Goal: Navigation & Orientation: Find specific page/section

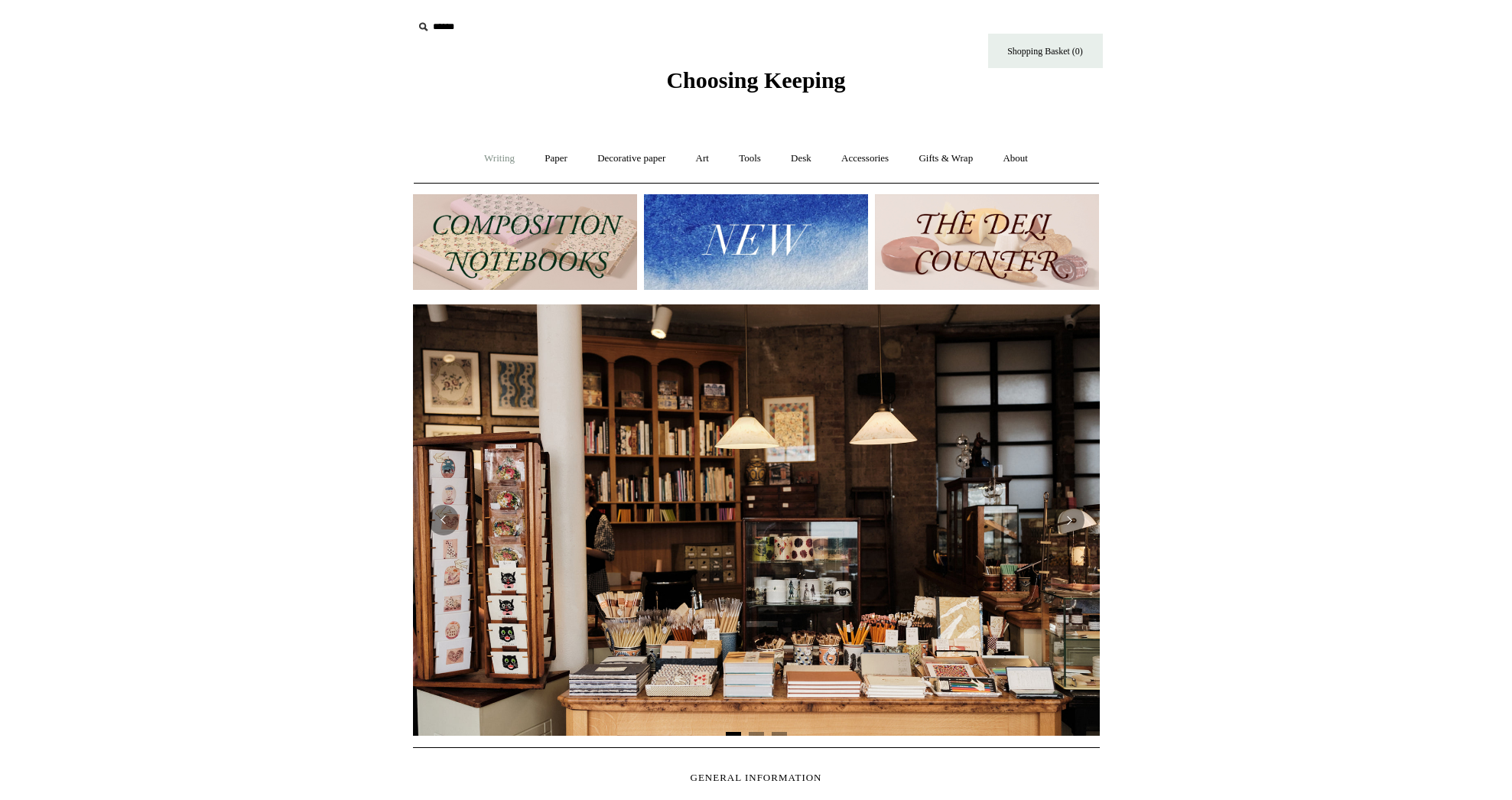
click at [492, 166] on link "Writing +" at bounding box center [499, 158] width 58 height 40
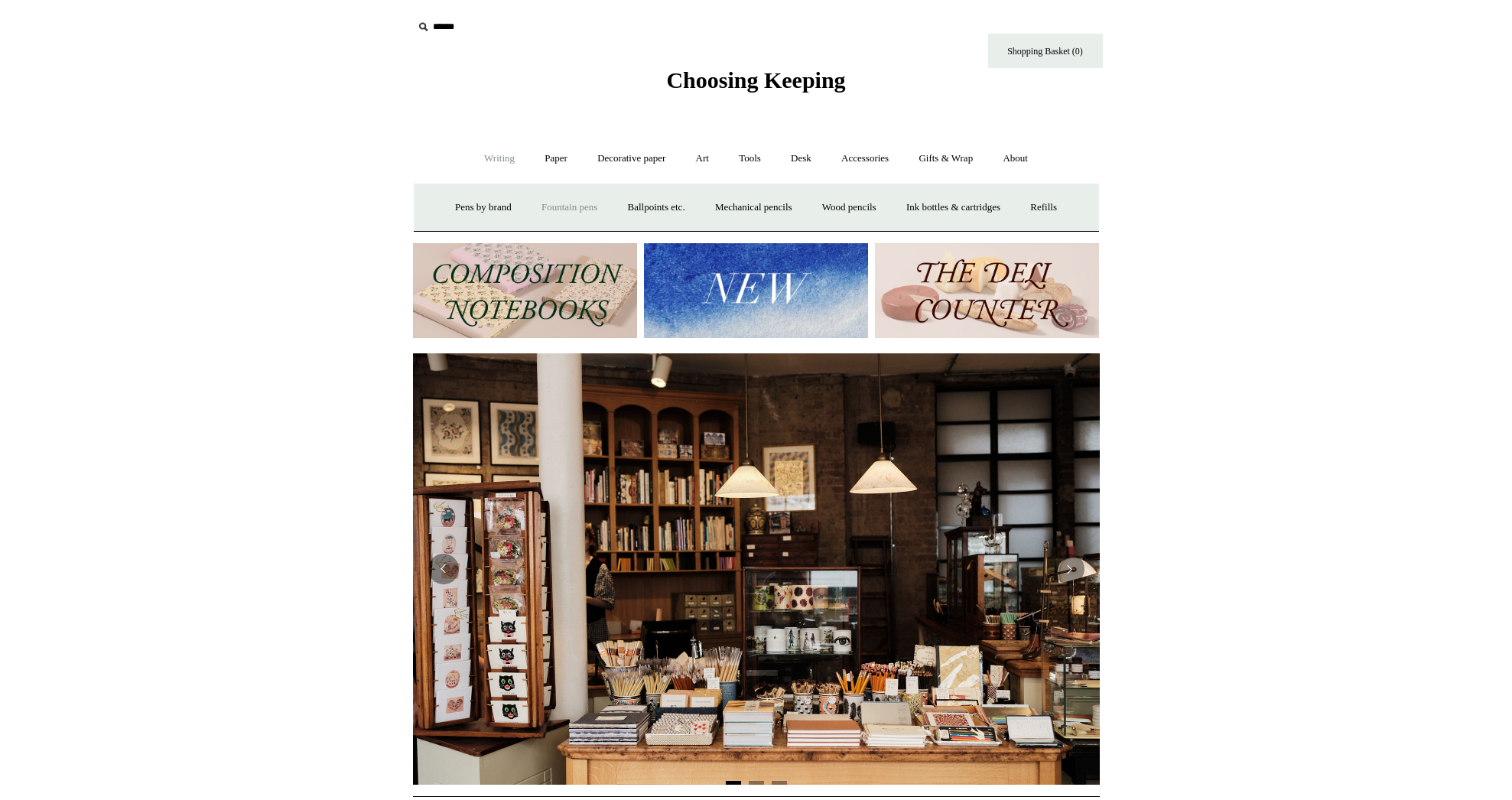
click at [536, 205] on link "Fountain pens +" at bounding box center [569, 207] width 83 height 40
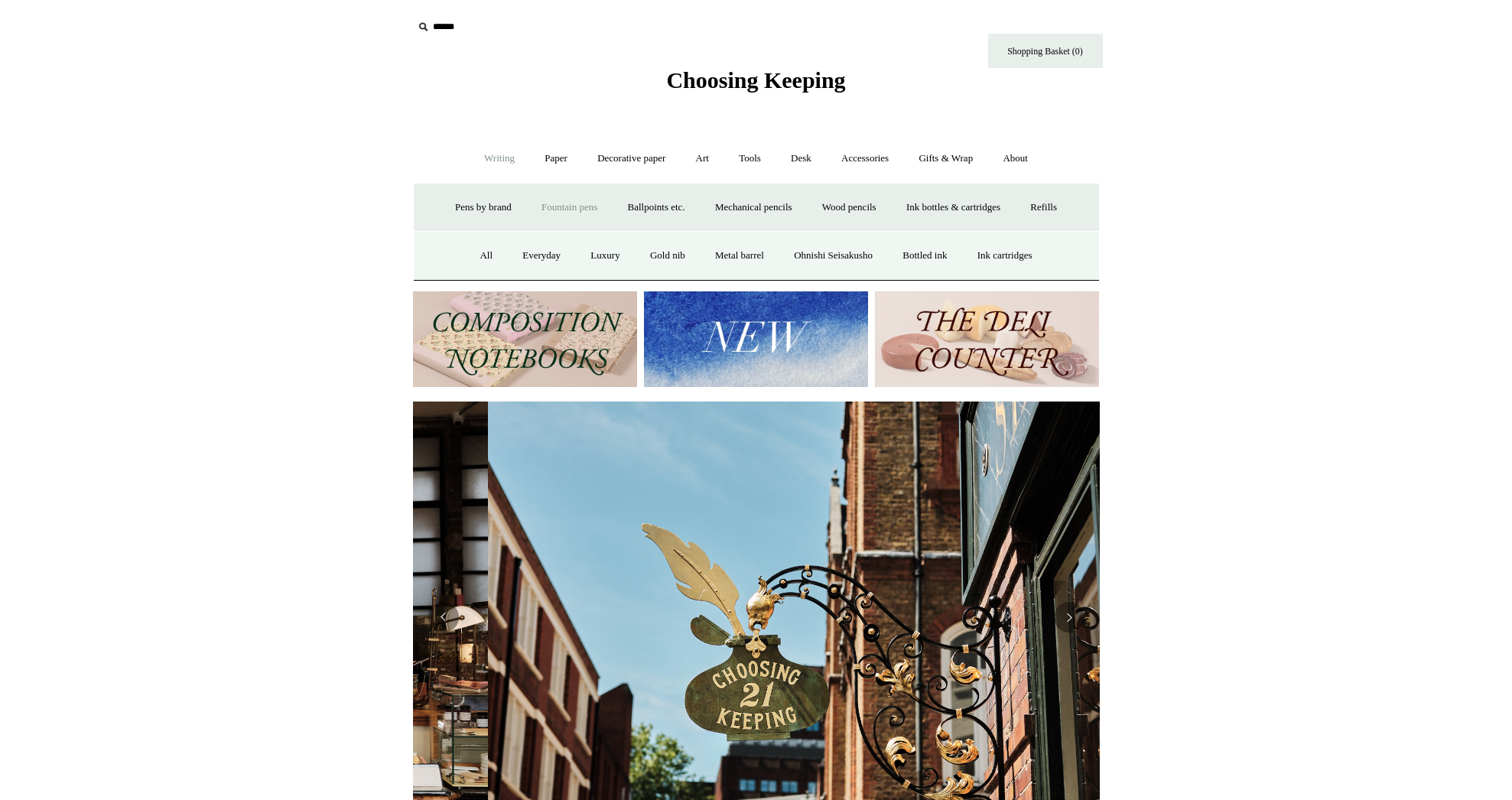
scroll to position [0, 686]
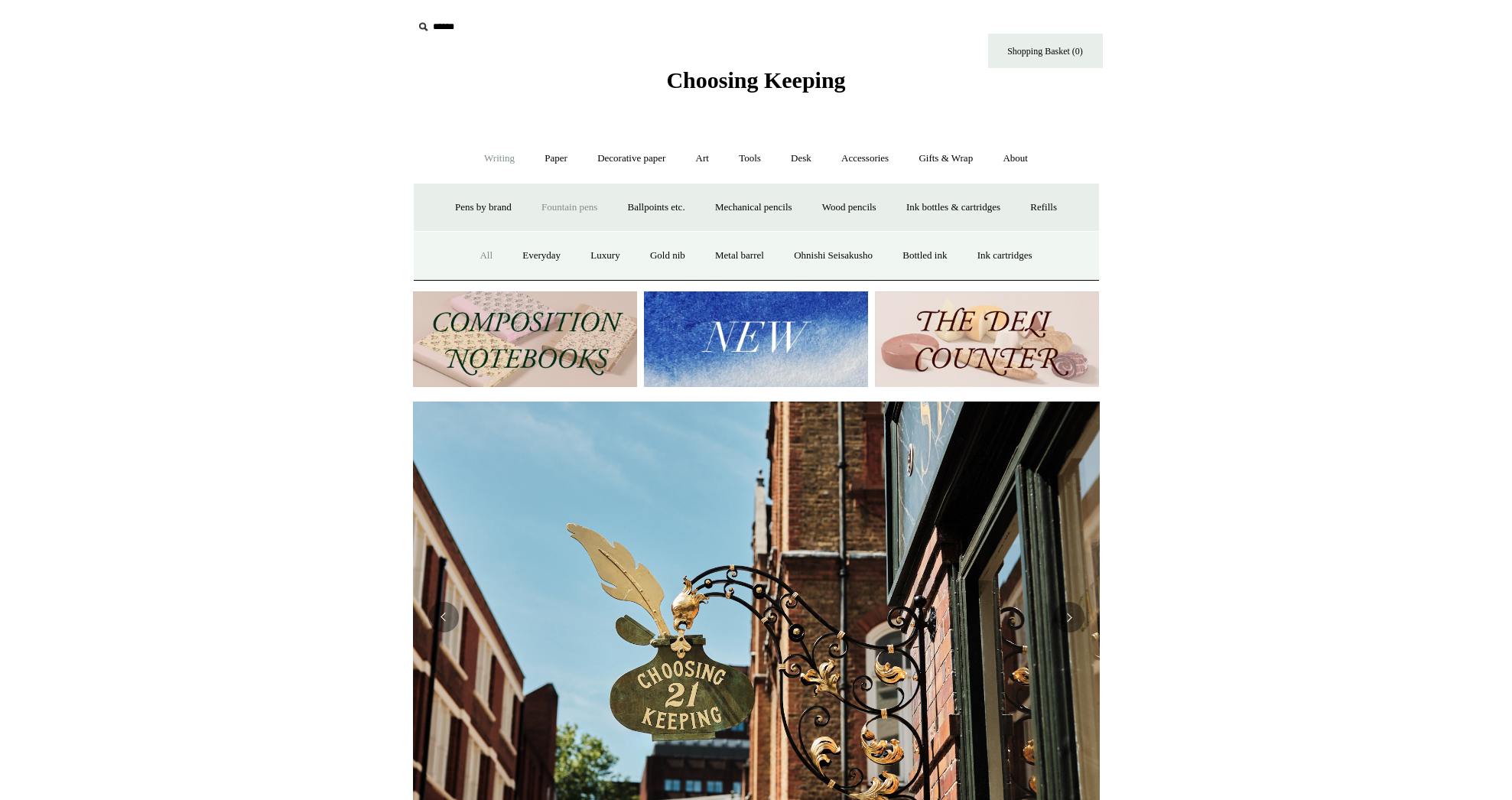
click at [474, 259] on link "All" at bounding box center [486, 256] width 40 height 40
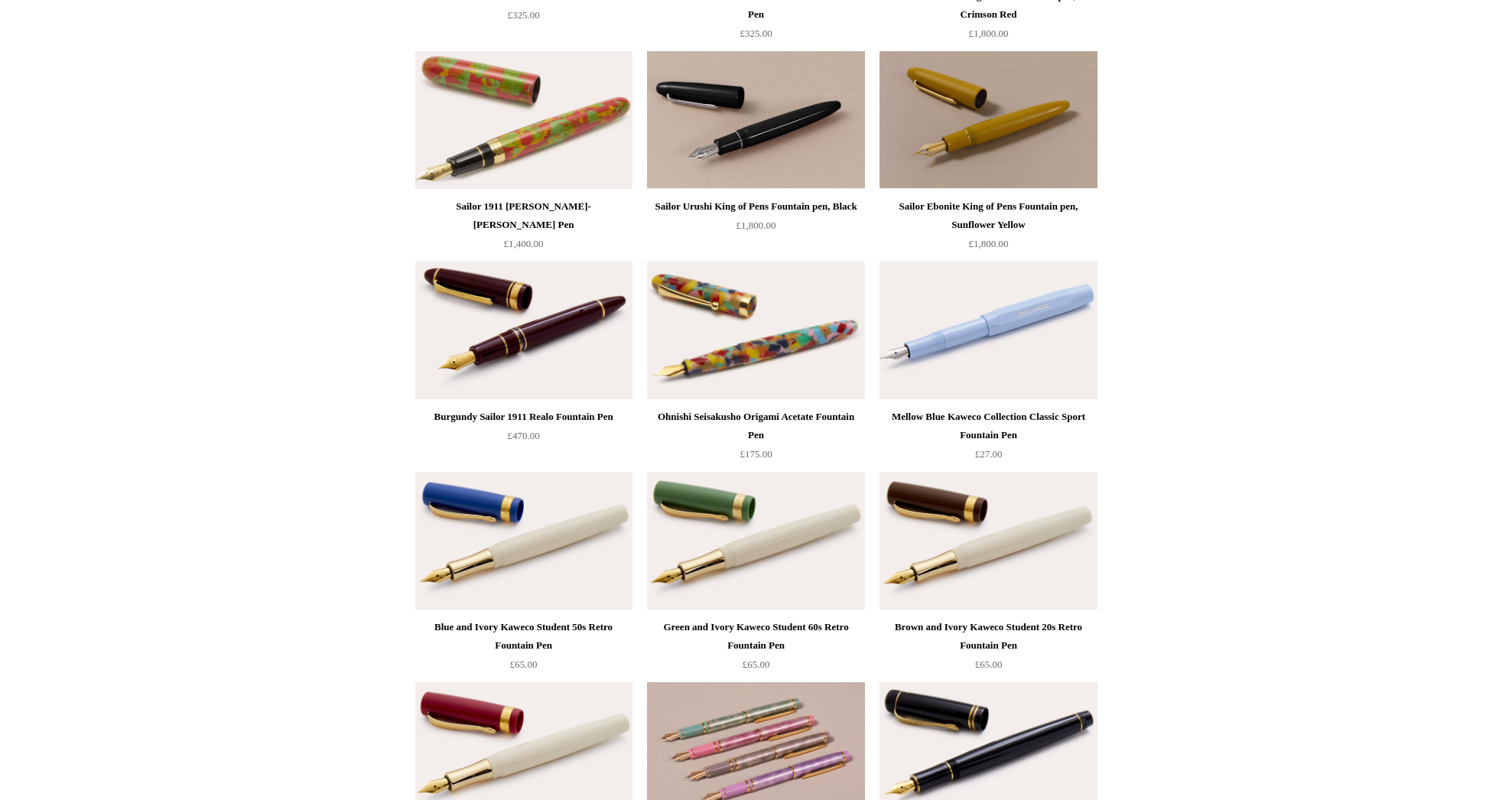
scroll to position [4985, 0]
click at [751, 353] on img at bounding box center [755, 329] width 217 height 137
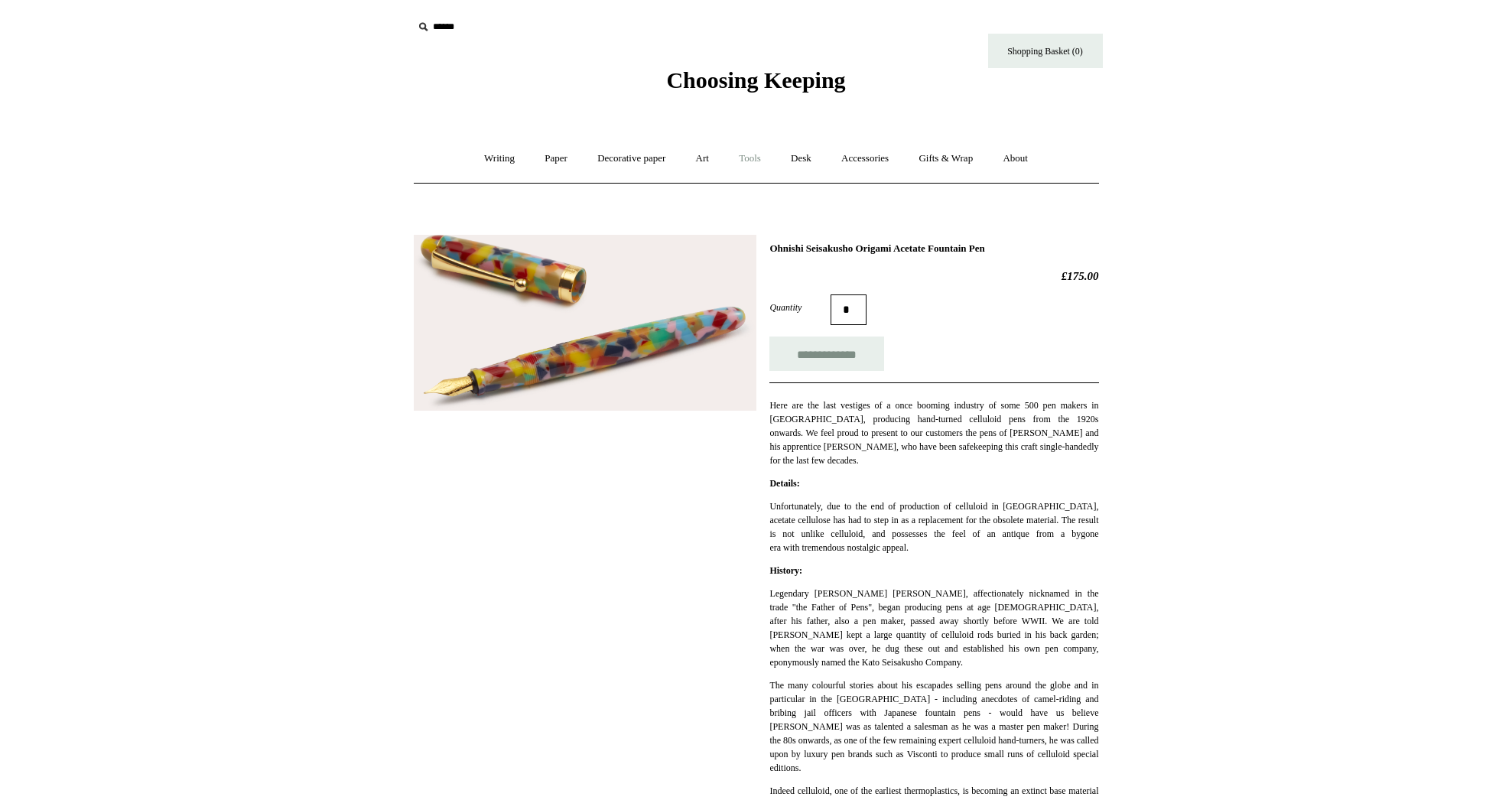
click at [751, 158] on link "Tools +" at bounding box center [749, 158] width 50 height 40
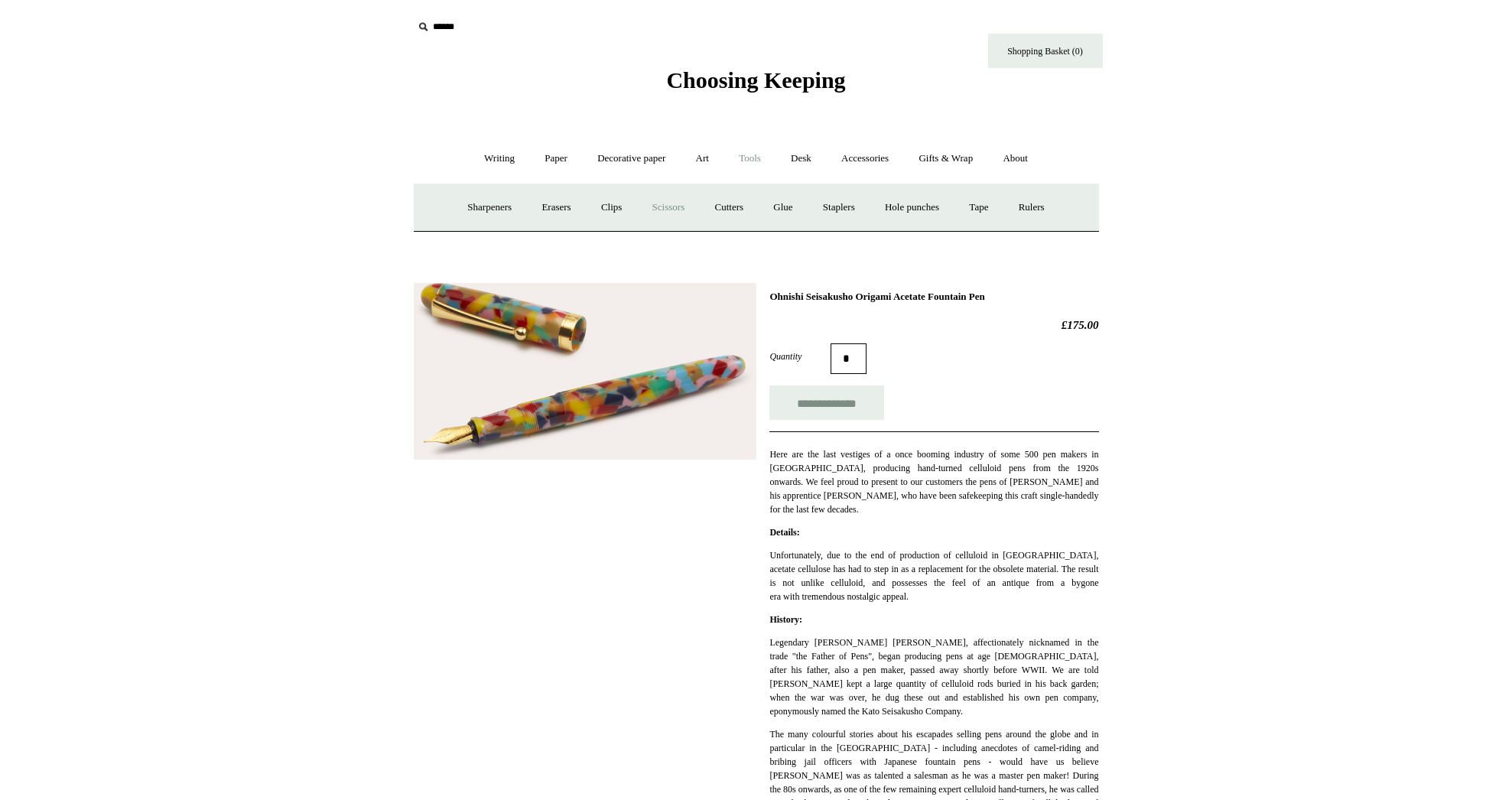
click at [670, 202] on link "Scissors" at bounding box center [668, 207] width 60 height 40
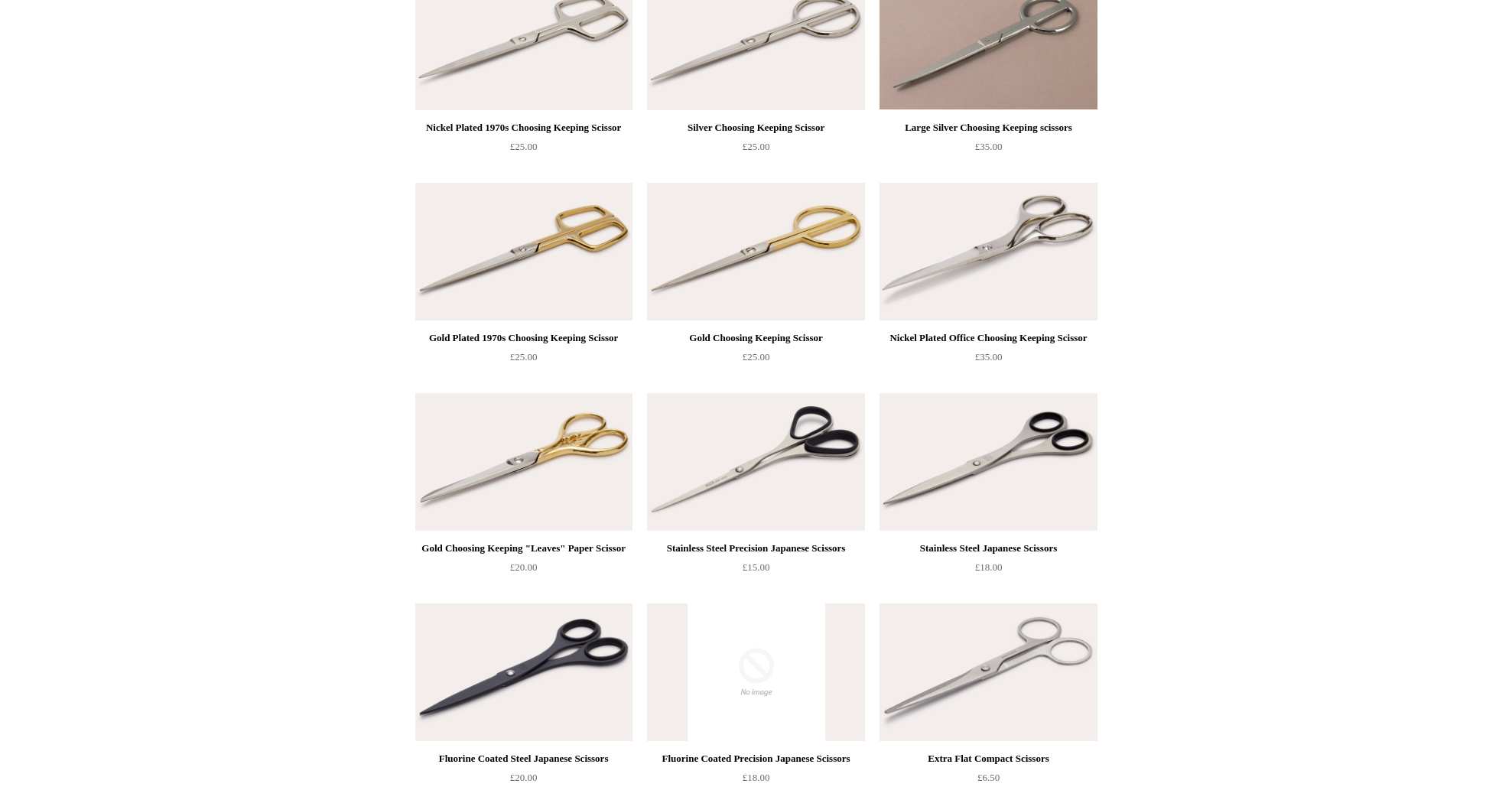
scroll to position [236, 0]
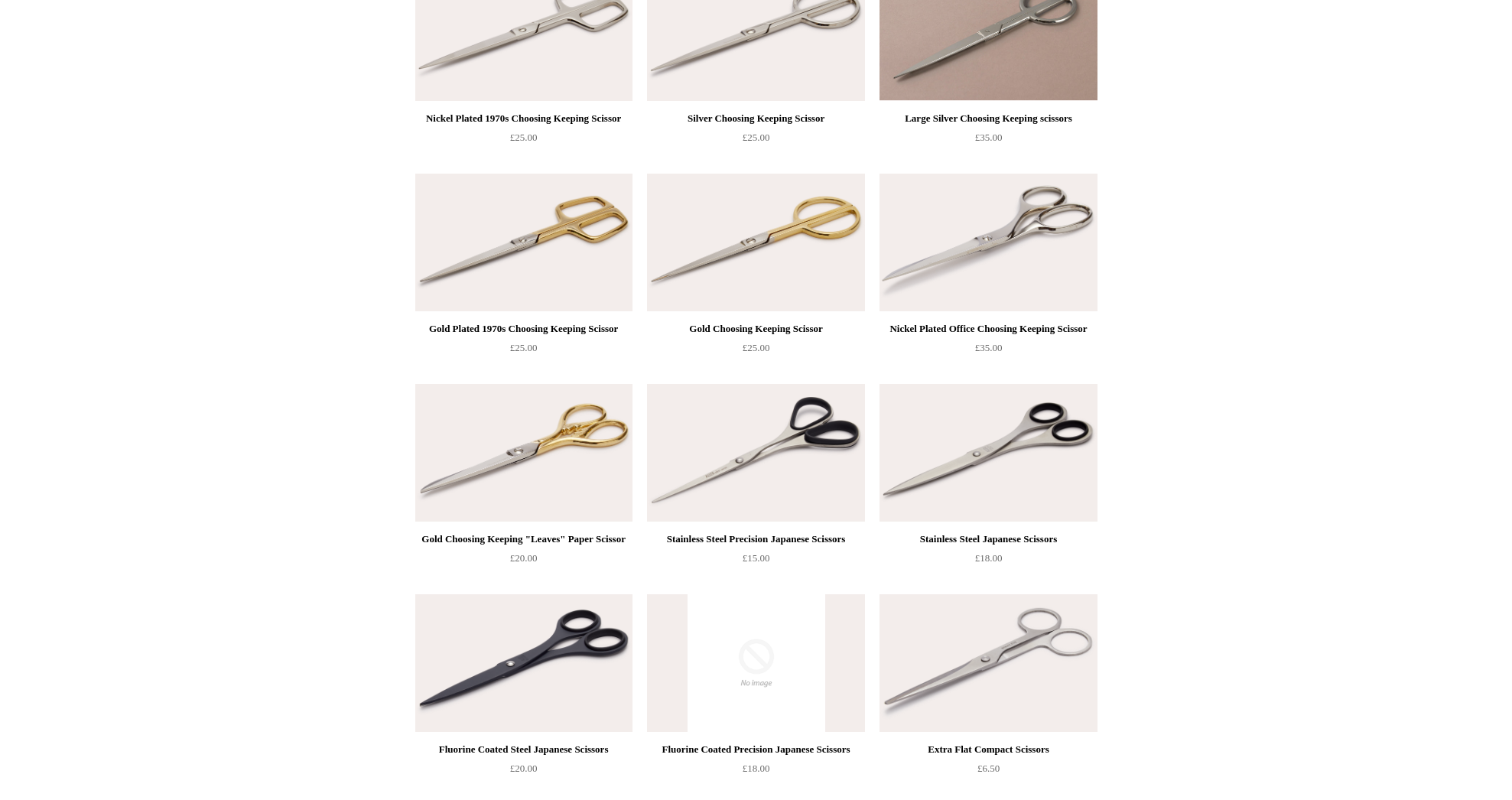
click at [701, 421] on img at bounding box center [755, 453] width 217 height 137
